Goal: Information Seeking & Learning: Stay updated

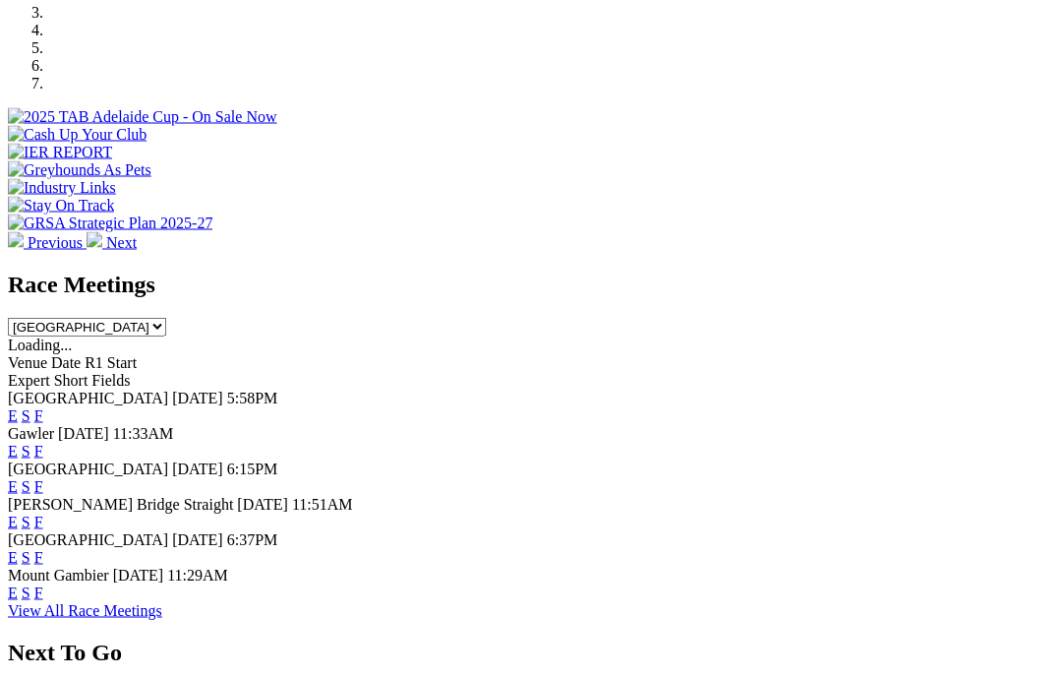
scroll to position [655, 0]
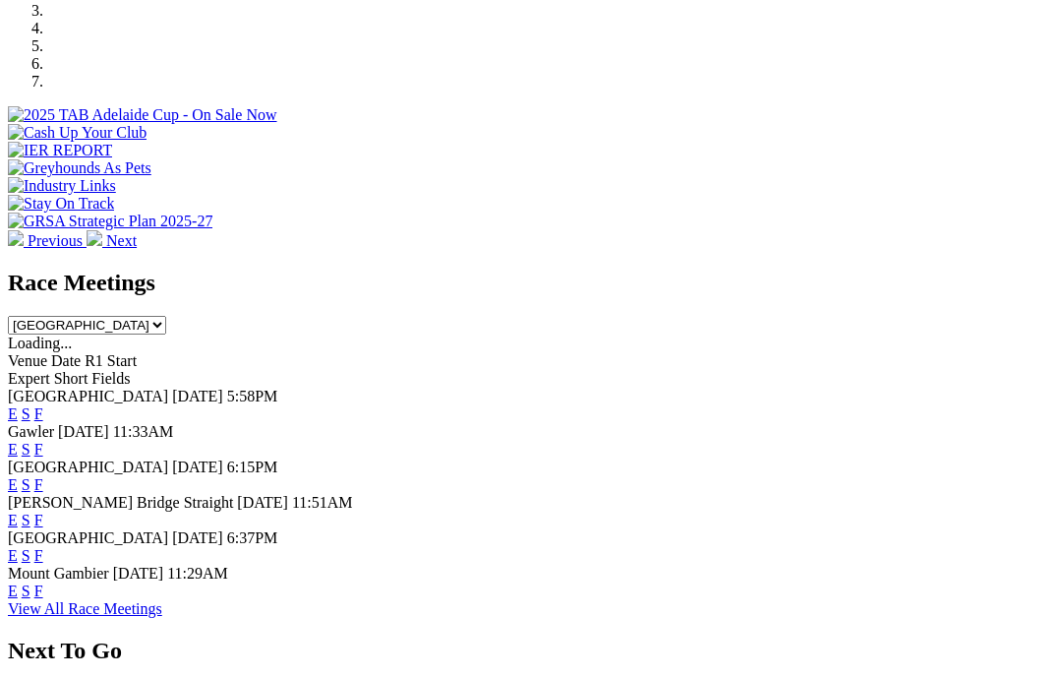
click at [43, 405] on link "F" at bounding box center [38, 413] width 9 height 17
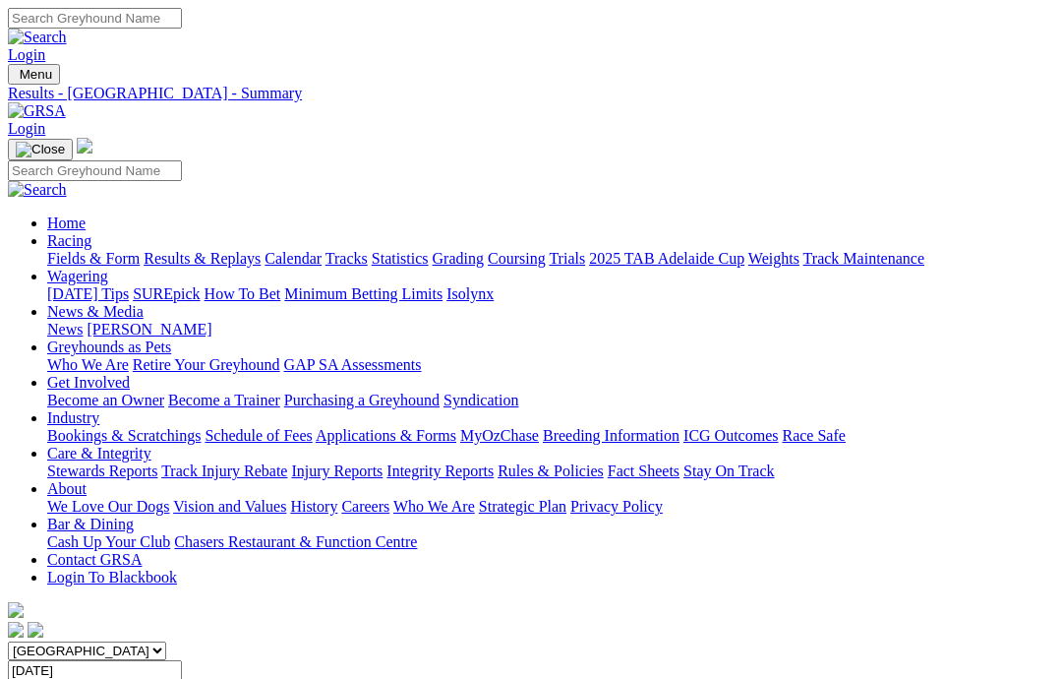
click at [144, 303] on link "News & Media" at bounding box center [95, 311] width 96 height 17
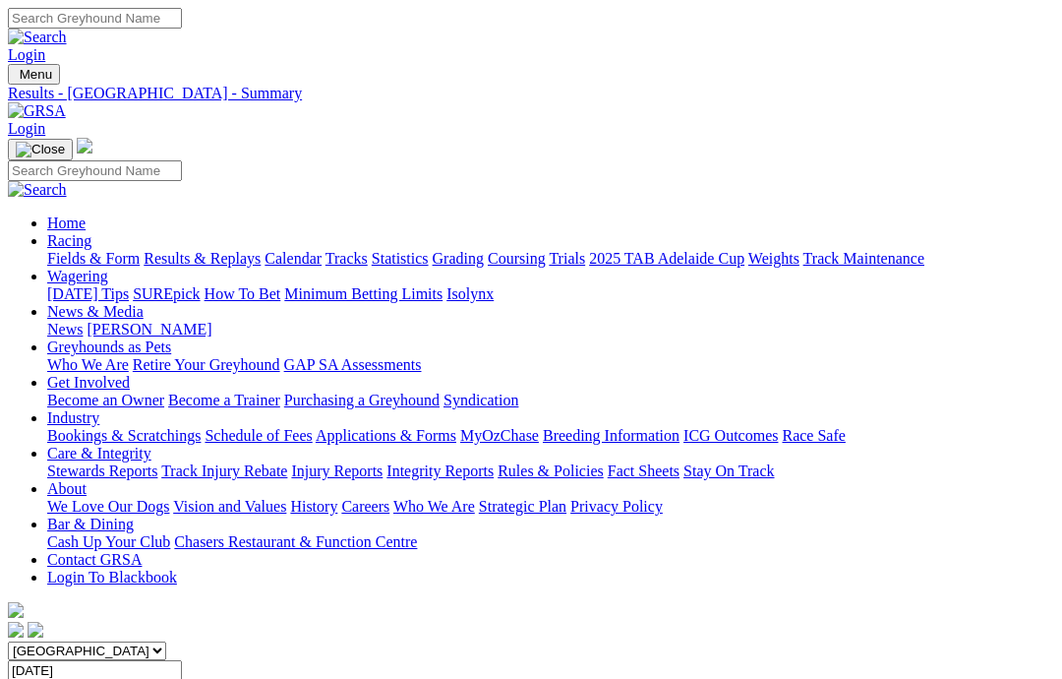
click at [83, 321] on link "News" at bounding box center [64, 329] width 35 height 17
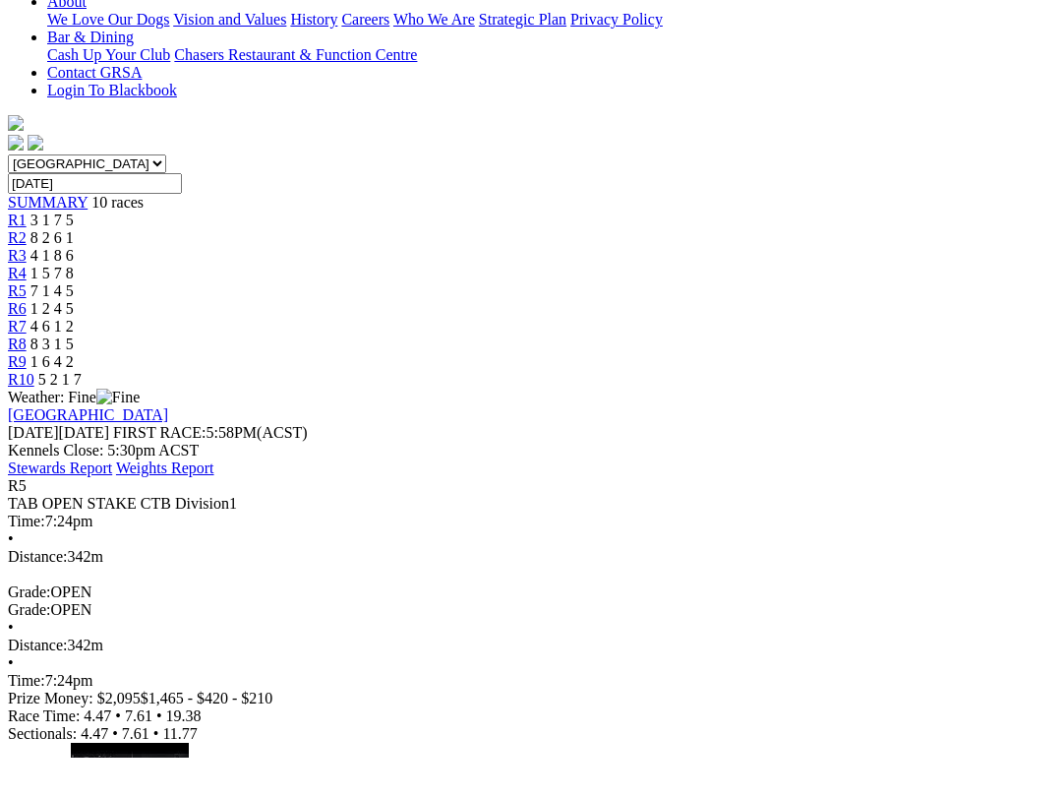
scroll to position [466, 0]
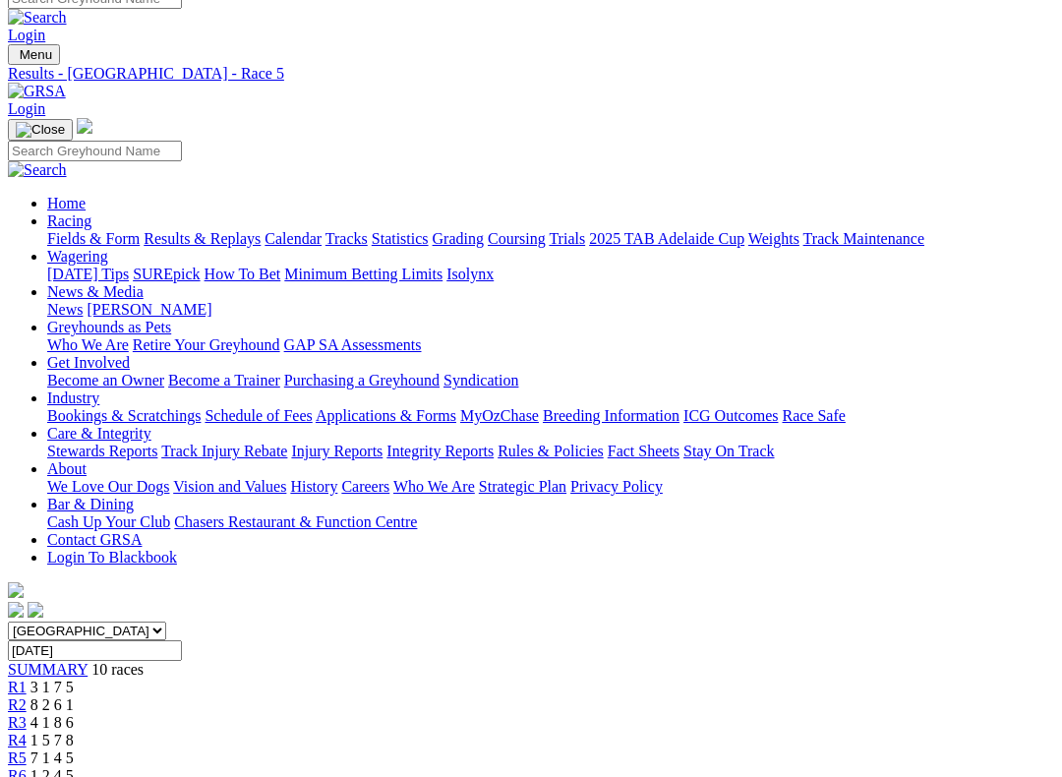
scroll to position [485, 0]
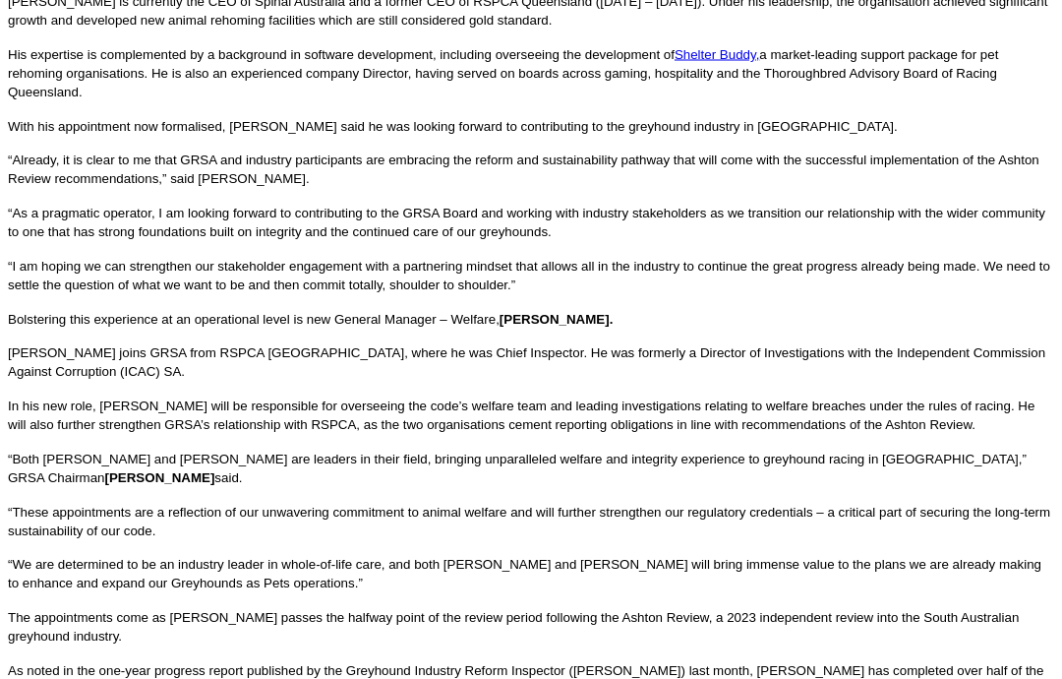
scroll to position [829, 0]
